Goal: Information Seeking & Learning: Learn about a topic

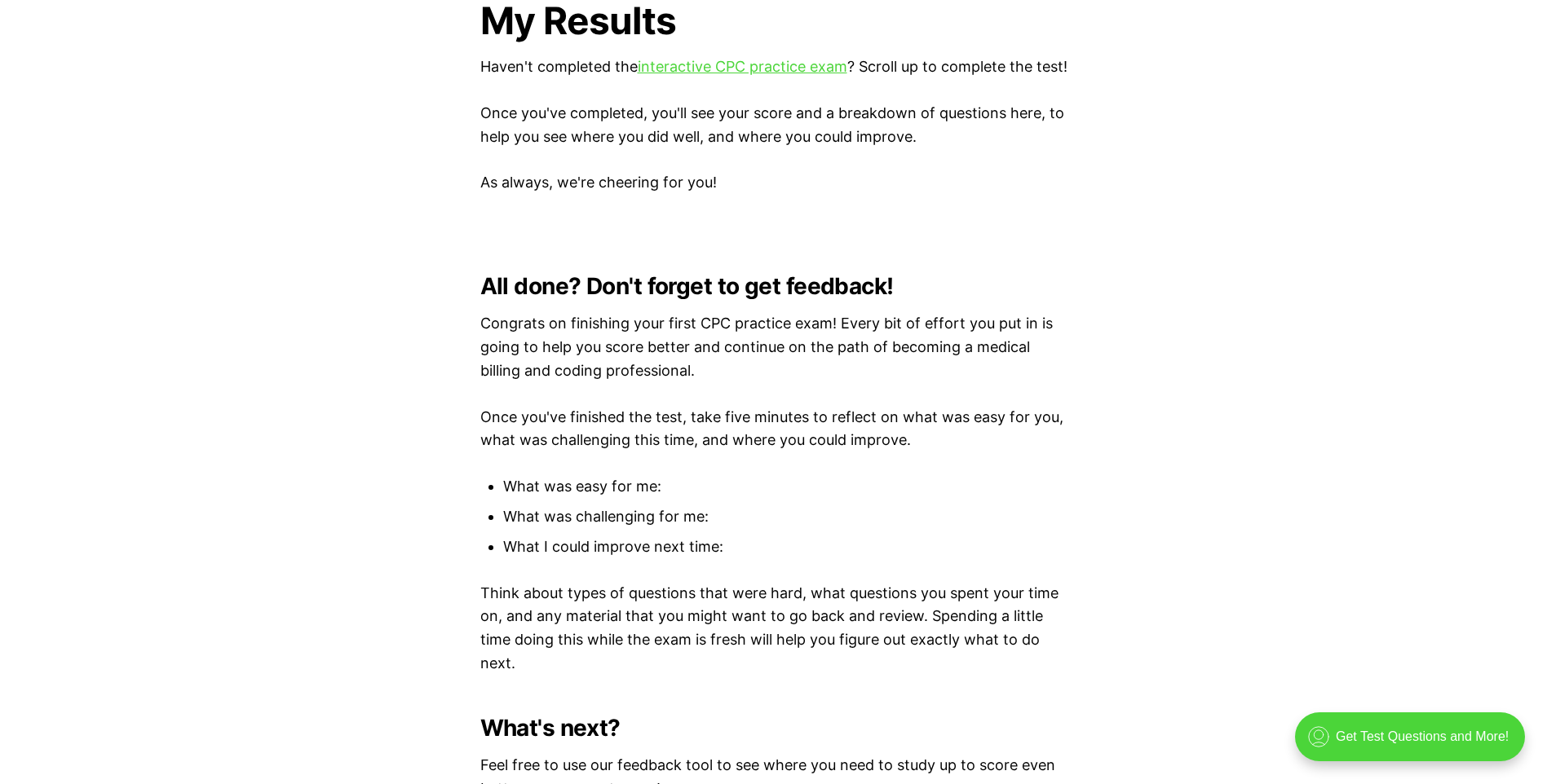
scroll to position [4077, 0]
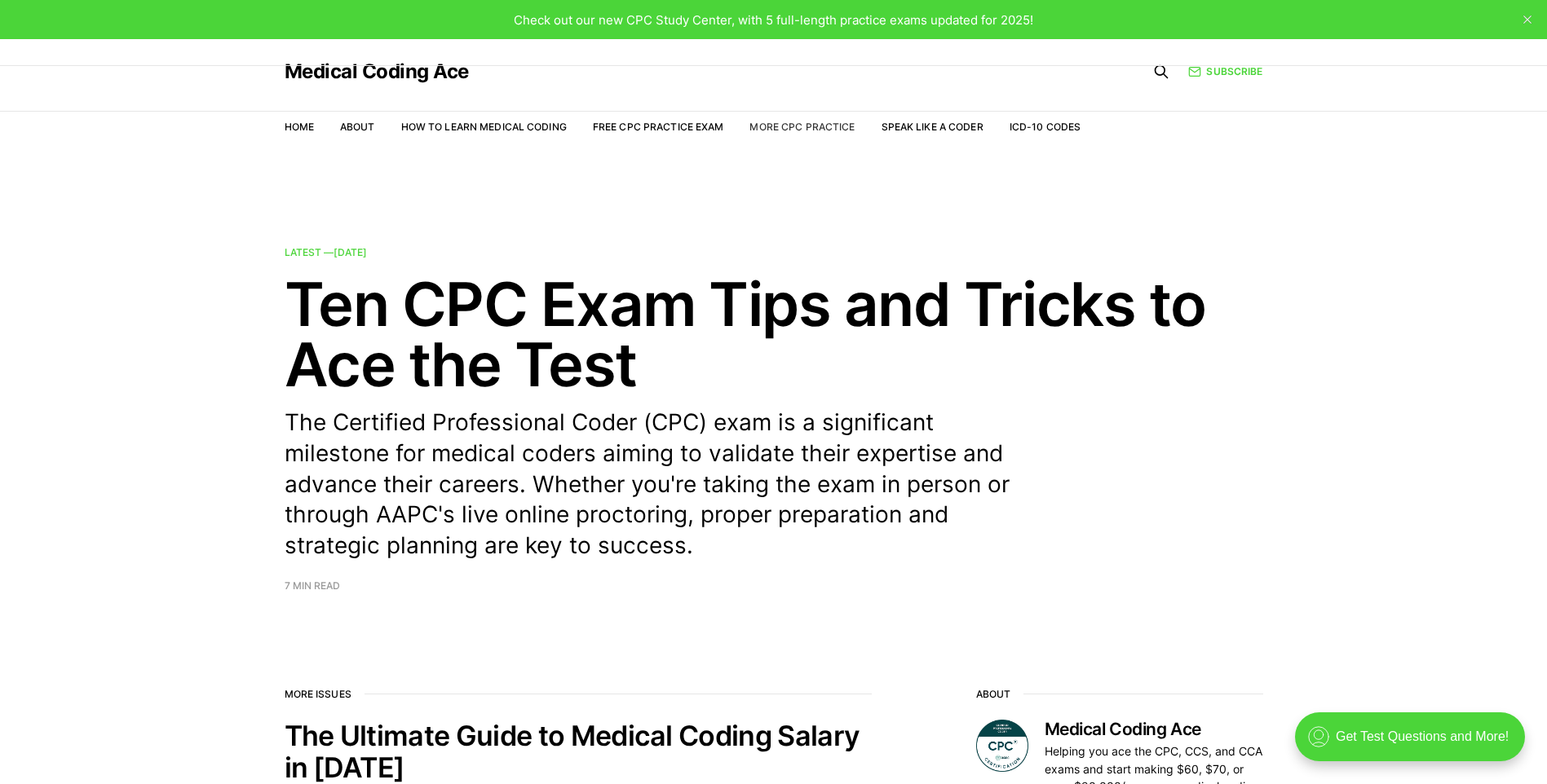
click at [783, 125] on link "More CPC Practice" at bounding box center [803, 126] width 106 height 12
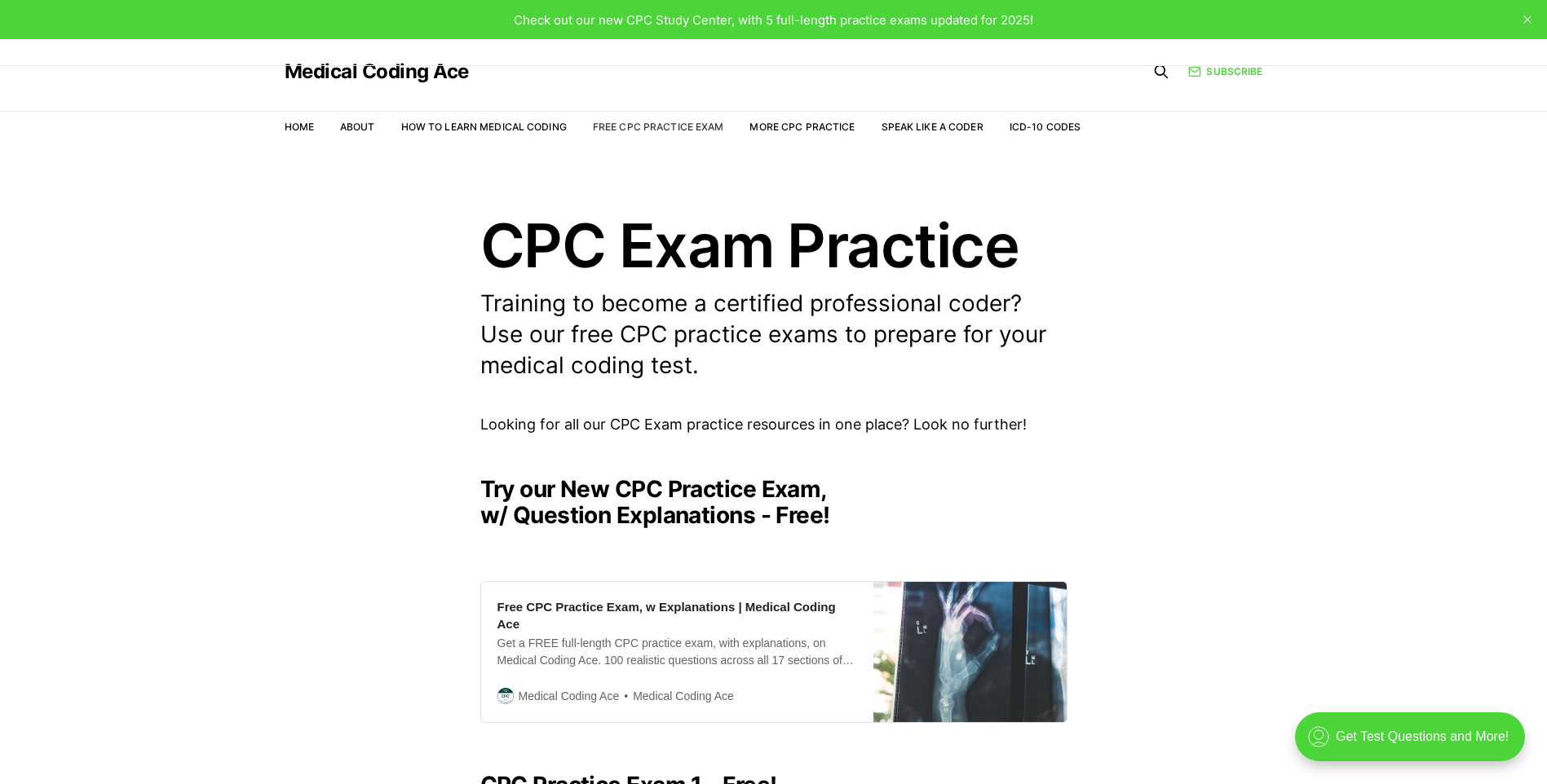
click at [631, 125] on link "Free CPC Practice Exam" at bounding box center [659, 126] width 132 height 12
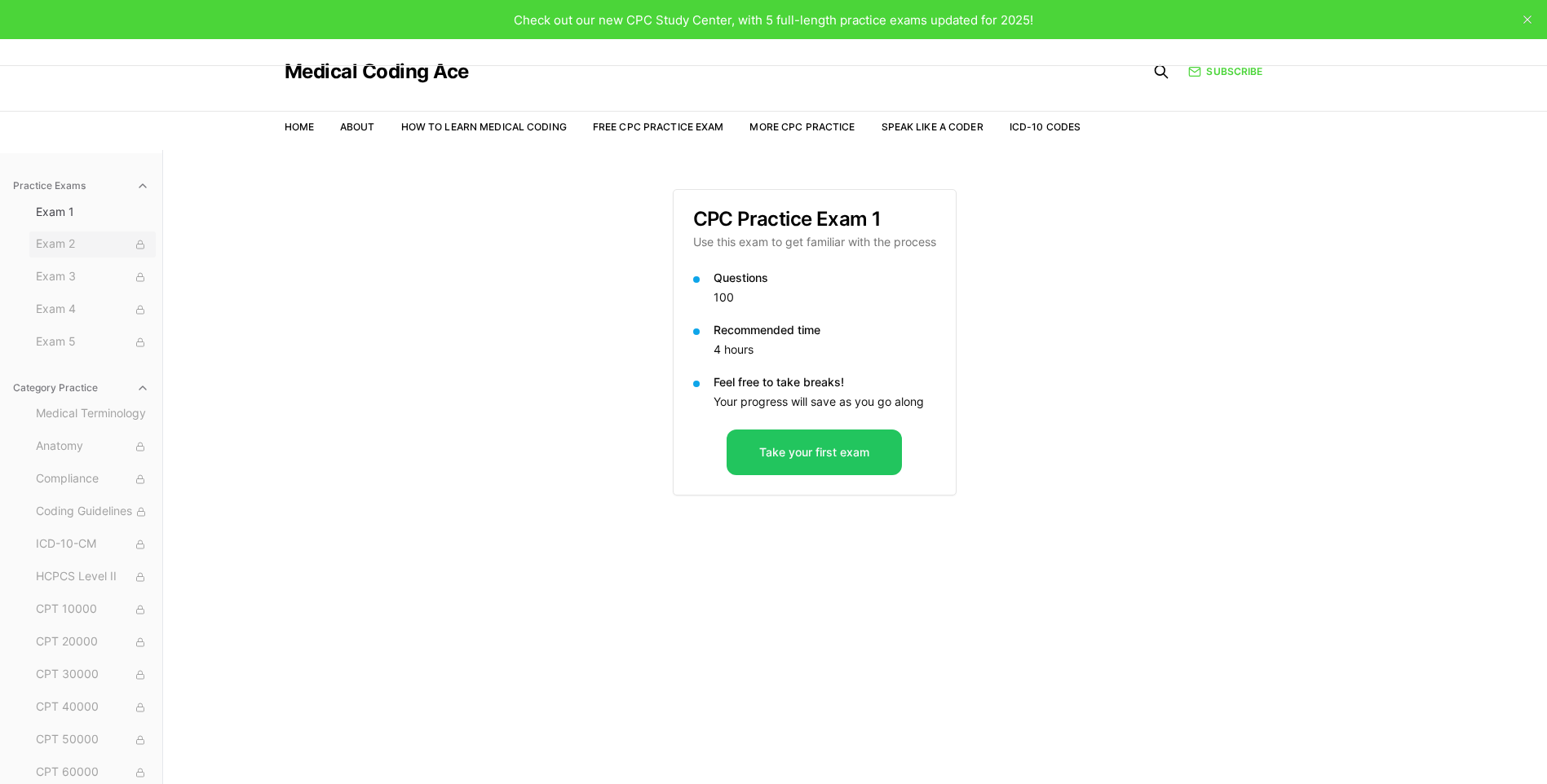
click at [49, 240] on span "Exam 2" at bounding box center [92, 244] width 113 height 18
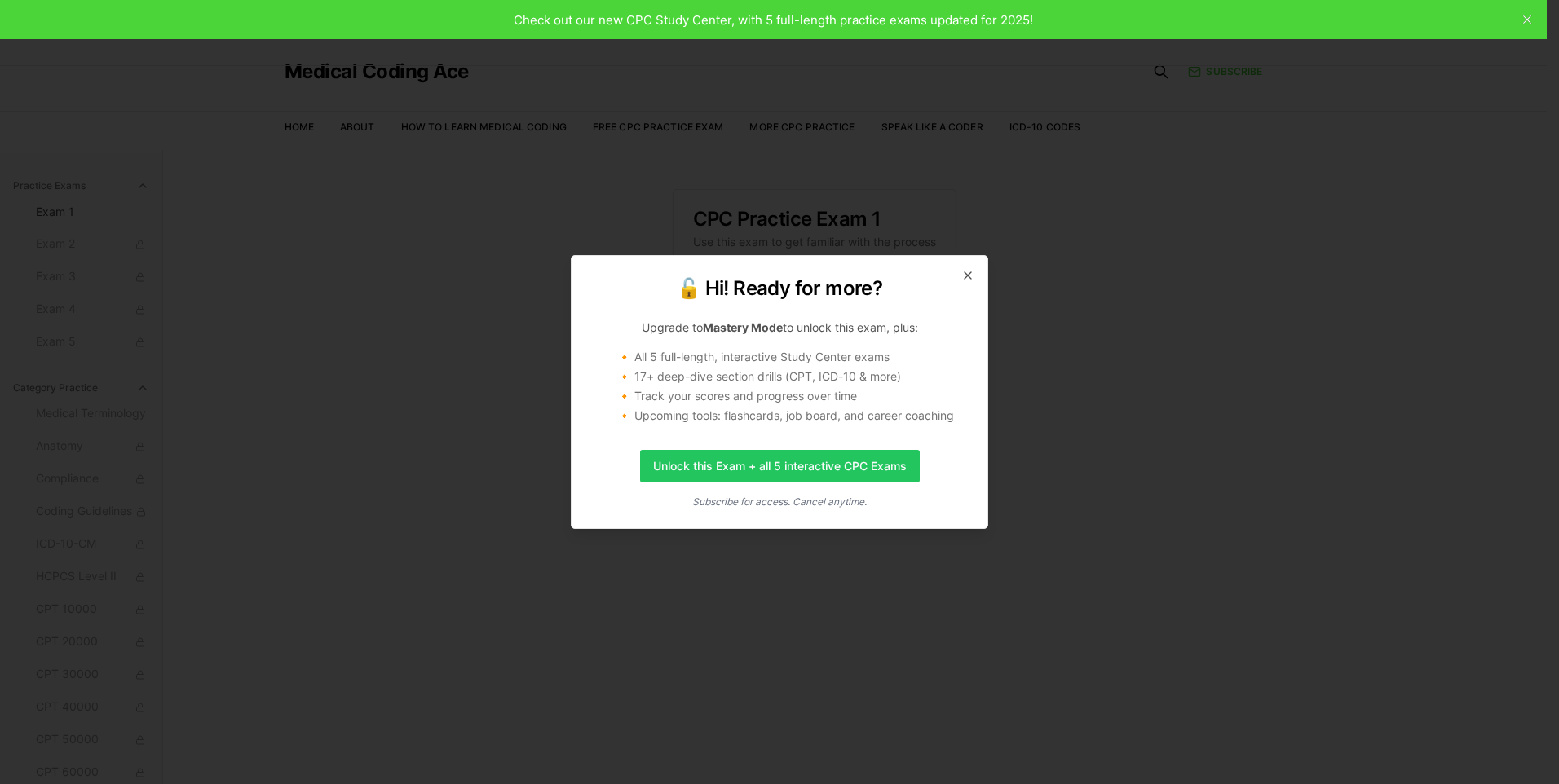
click at [960, 271] on div "🔓 Hi! Ready for more? Upgrade to Mastery Mode to unlock this exam, plus: 🔸 All …" at bounding box center [779, 392] width 417 height 274
click at [971, 275] on icon "button" at bounding box center [968, 275] width 13 height 13
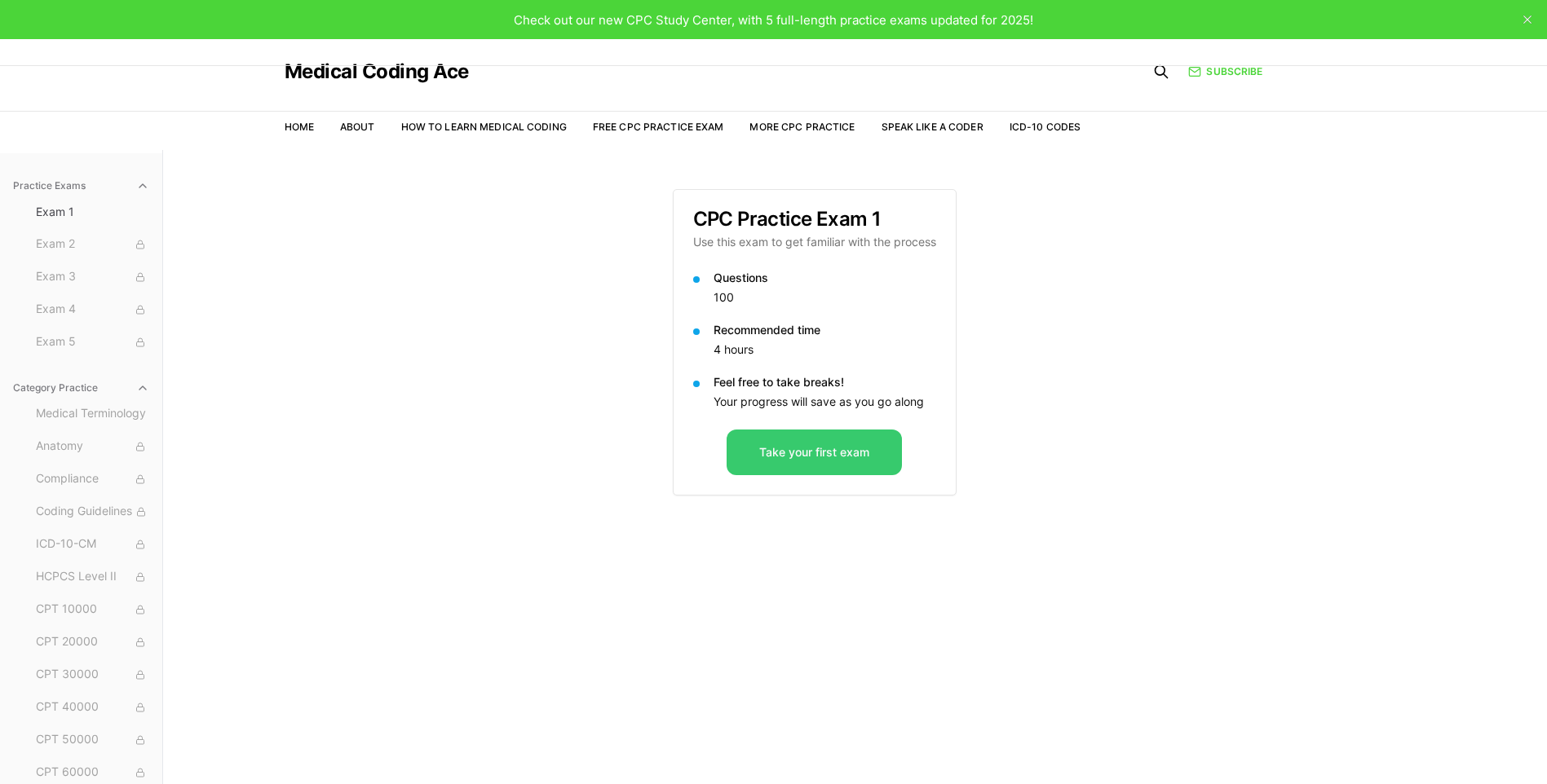
click at [841, 451] on button "Take your first exam" at bounding box center [814, 452] width 176 height 46
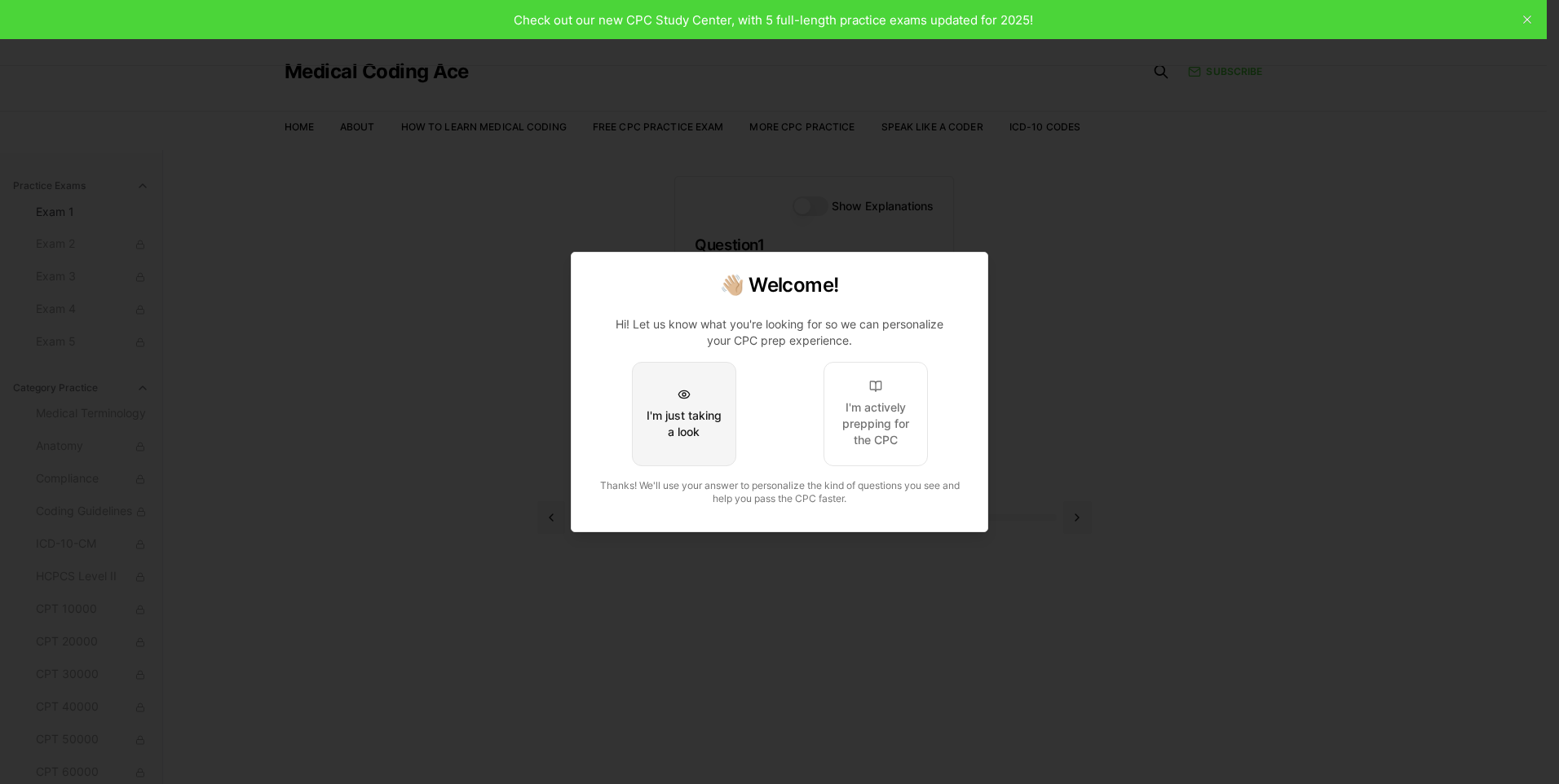
click at [698, 413] on div "I'm just taking a look" at bounding box center [684, 424] width 77 height 33
